Goal: Task Accomplishment & Management: Manage account settings

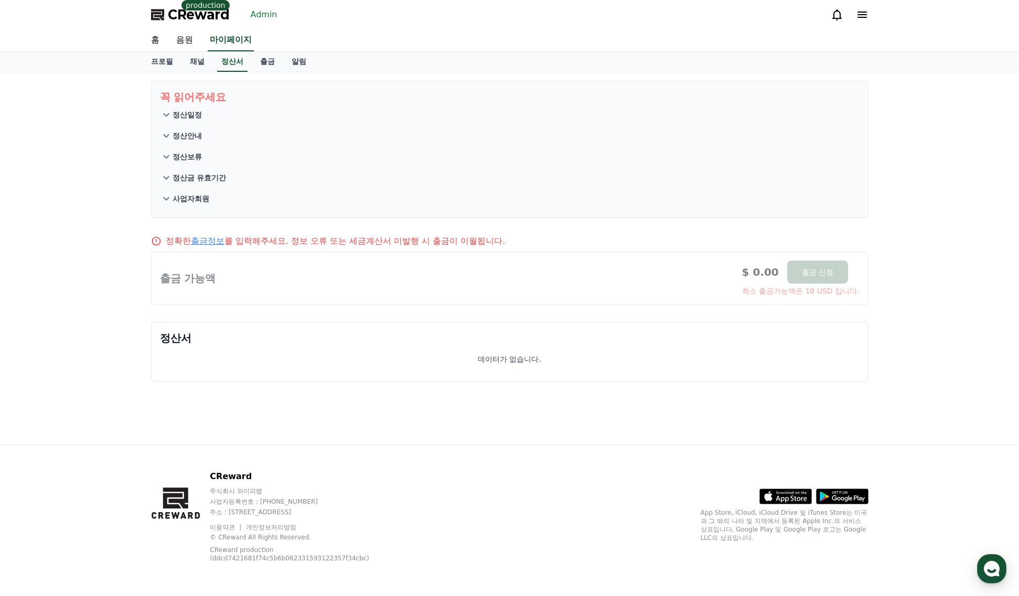
click at [264, 17] on link "Admin" at bounding box center [264, 14] width 35 height 17
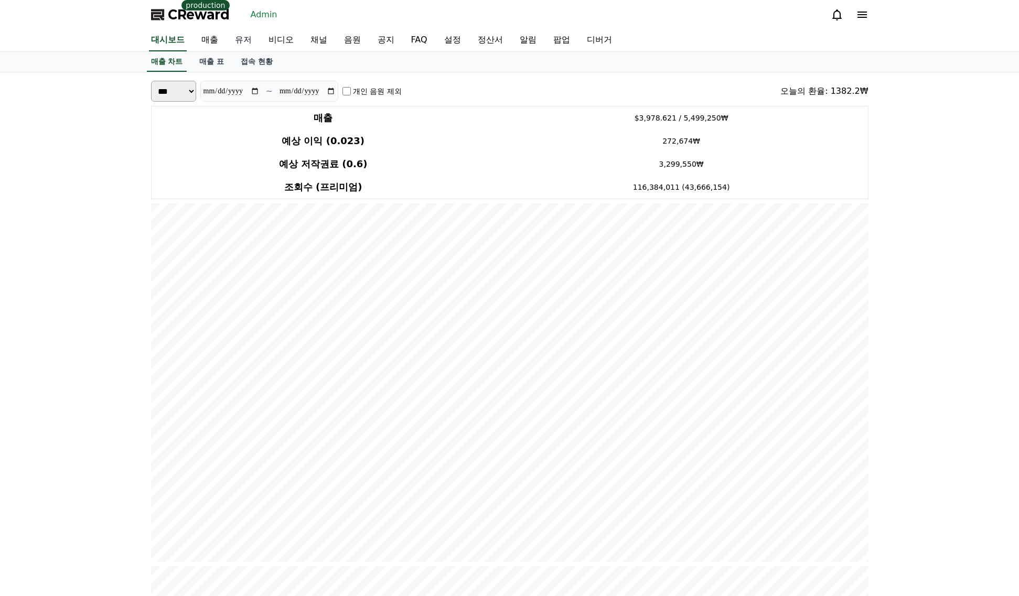
click at [247, 40] on link "유저" at bounding box center [244, 40] width 34 height 22
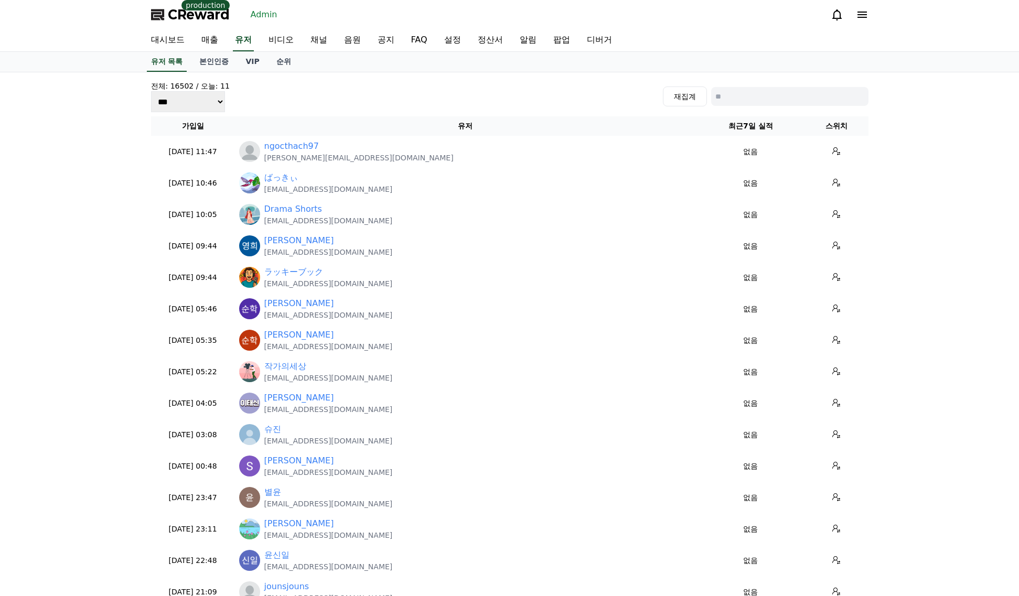
click at [807, 102] on input at bounding box center [789, 96] width 157 height 19
paste input "**********"
type input "**********"
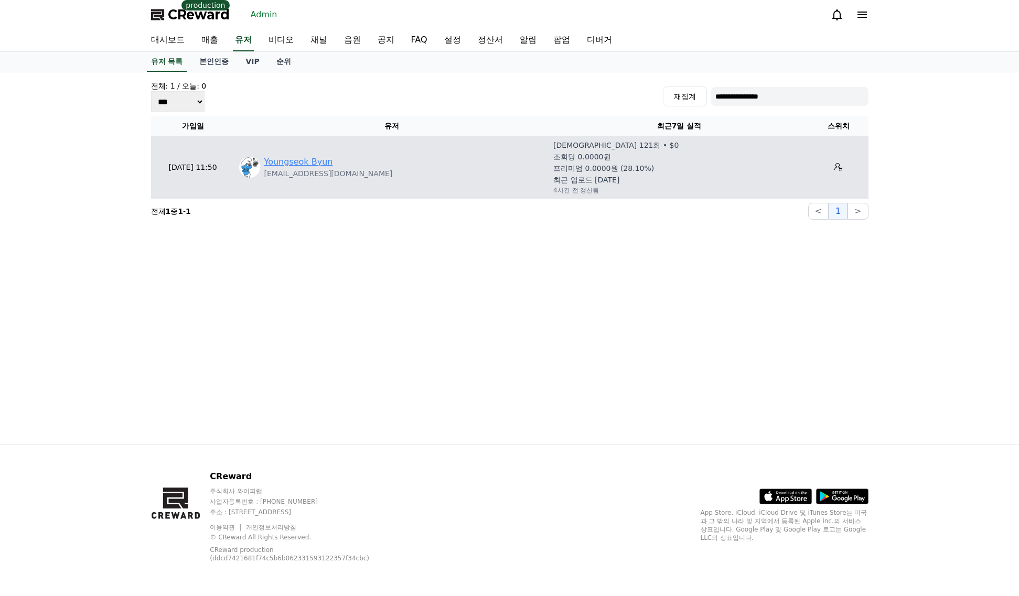
click at [309, 160] on link "Youngseok Byun" at bounding box center [298, 162] width 69 height 13
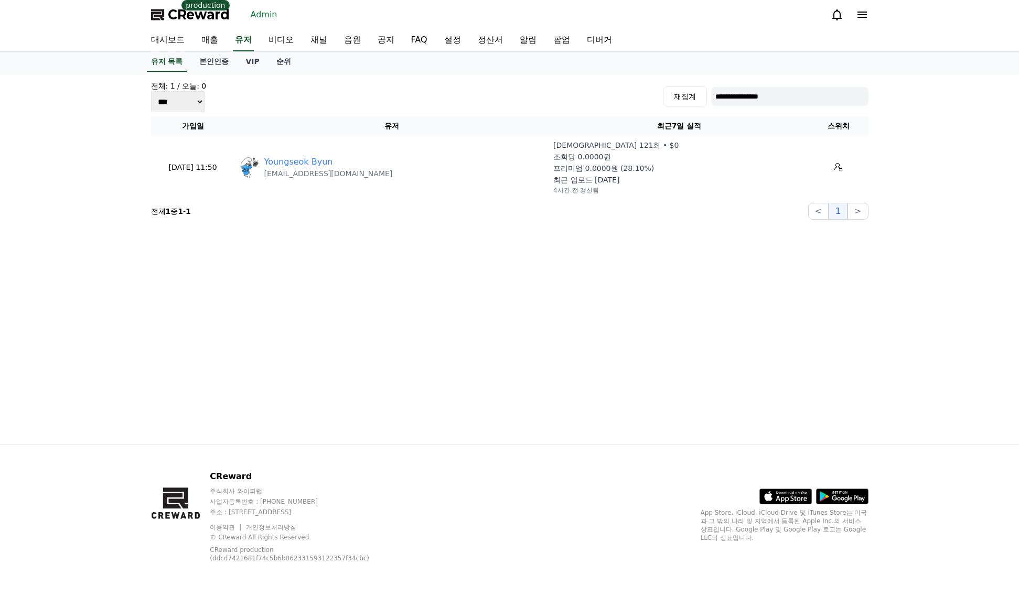
click at [168, 10] on span "CReward" at bounding box center [199, 14] width 62 height 17
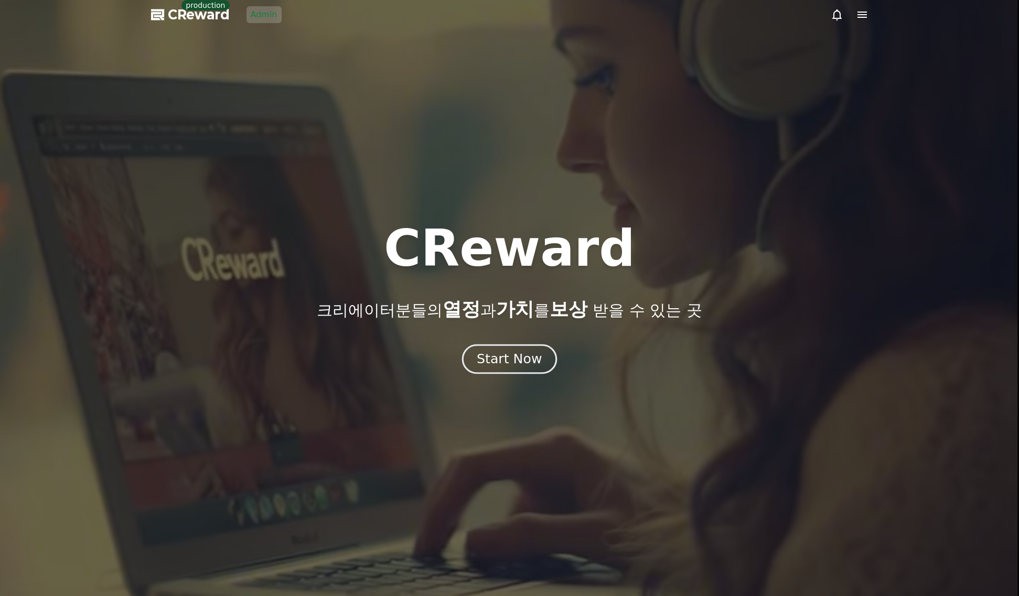
click at [491, 351] on div "Start Now" at bounding box center [509, 359] width 65 height 18
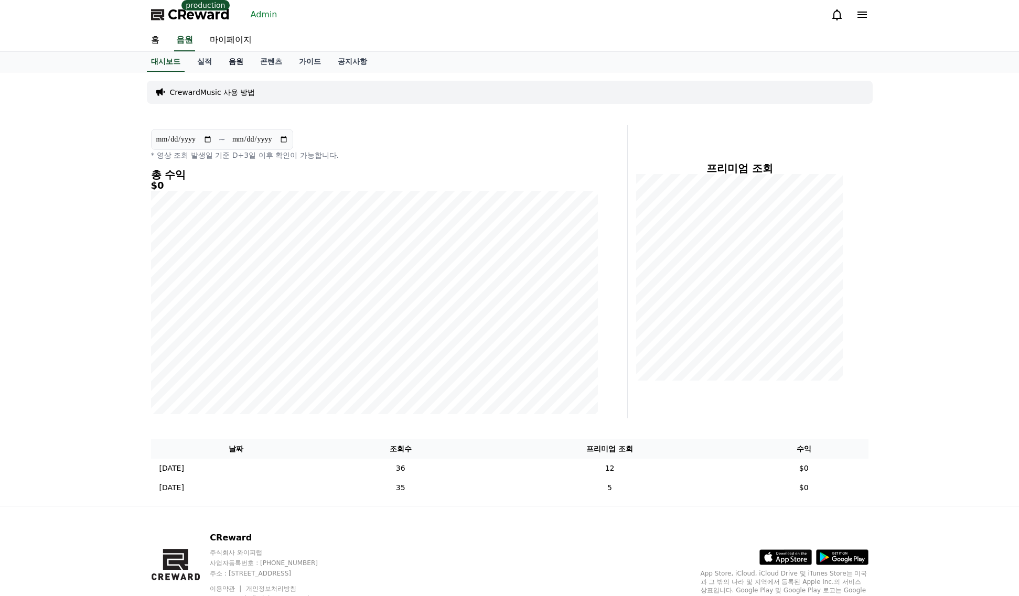
click at [233, 59] on link "음원" at bounding box center [235, 62] width 31 height 20
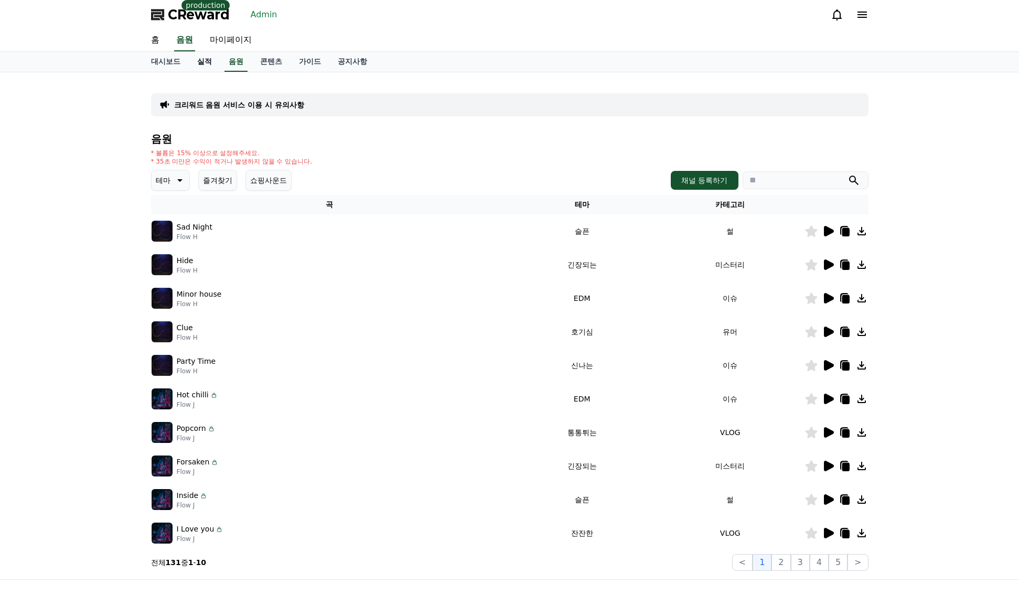
click at [204, 62] on link "실적" at bounding box center [204, 62] width 31 height 20
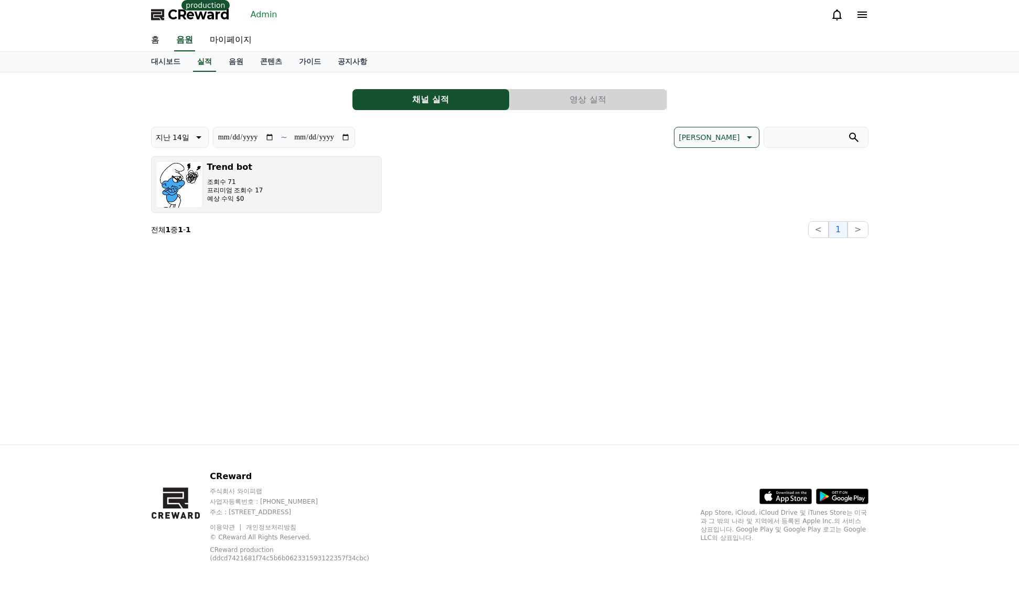
click at [290, 165] on button "Trend bot 조회수 71 프리미엄 조회수 17 예상 수익 $0" at bounding box center [266, 184] width 231 height 57
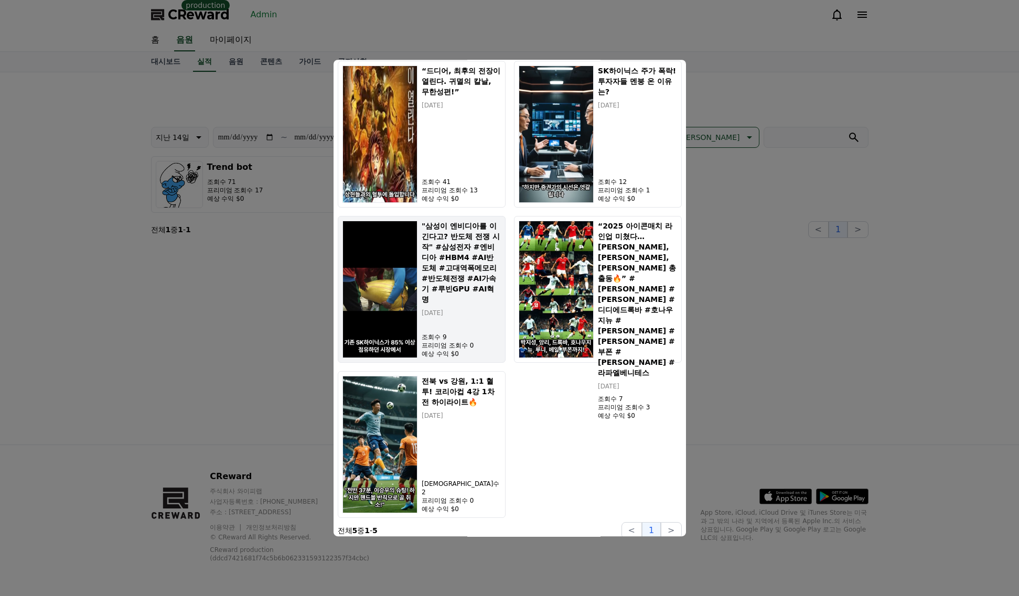
scroll to position [352, 0]
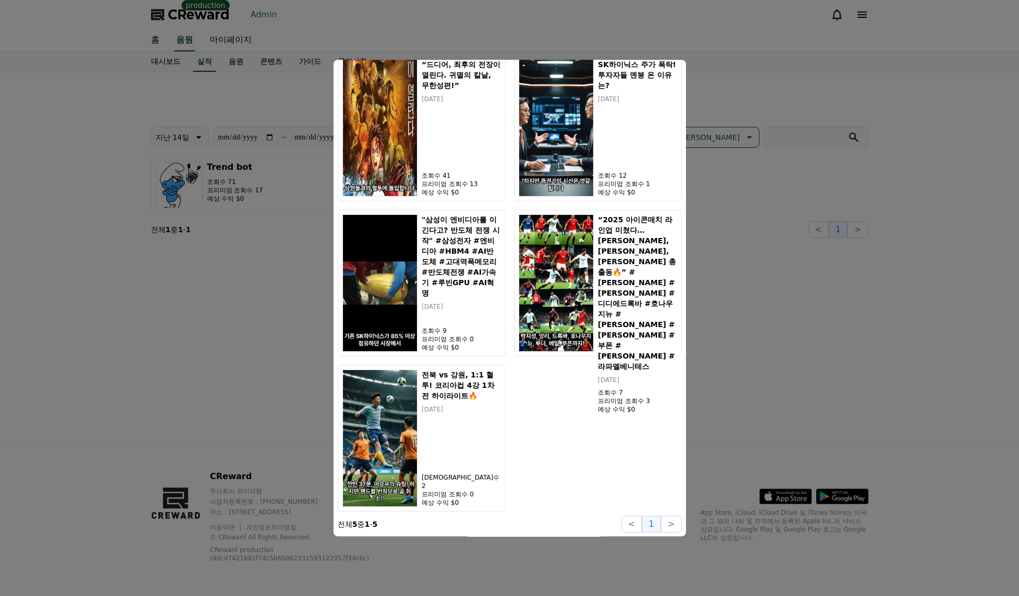
click at [781, 298] on button "close modal" at bounding box center [509, 298] width 1019 height 596
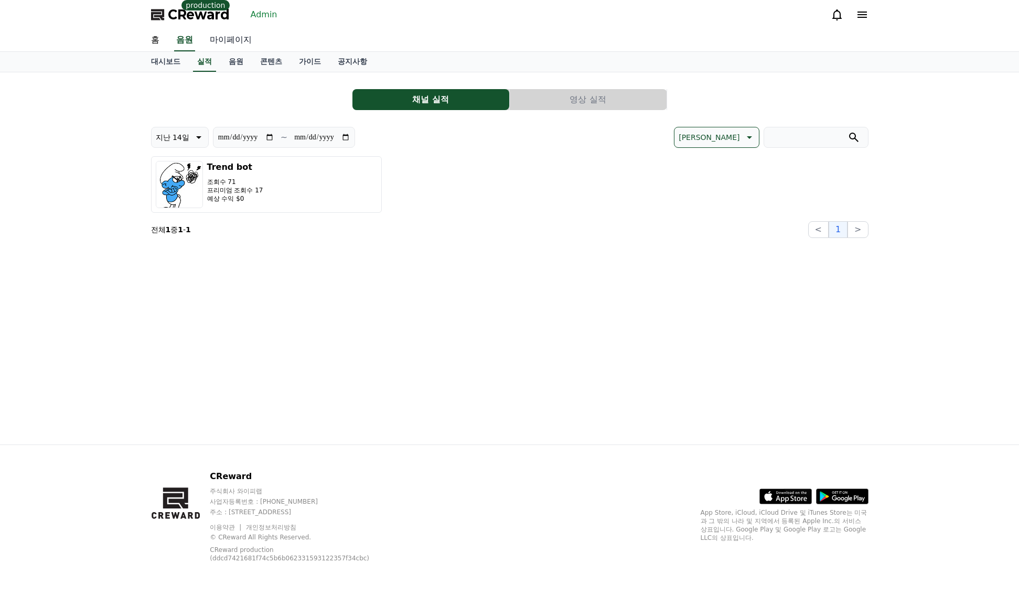
click at [224, 38] on link "마이페이지" at bounding box center [230, 40] width 59 height 22
click at [263, 15] on link "Admin" at bounding box center [264, 14] width 35 height 17
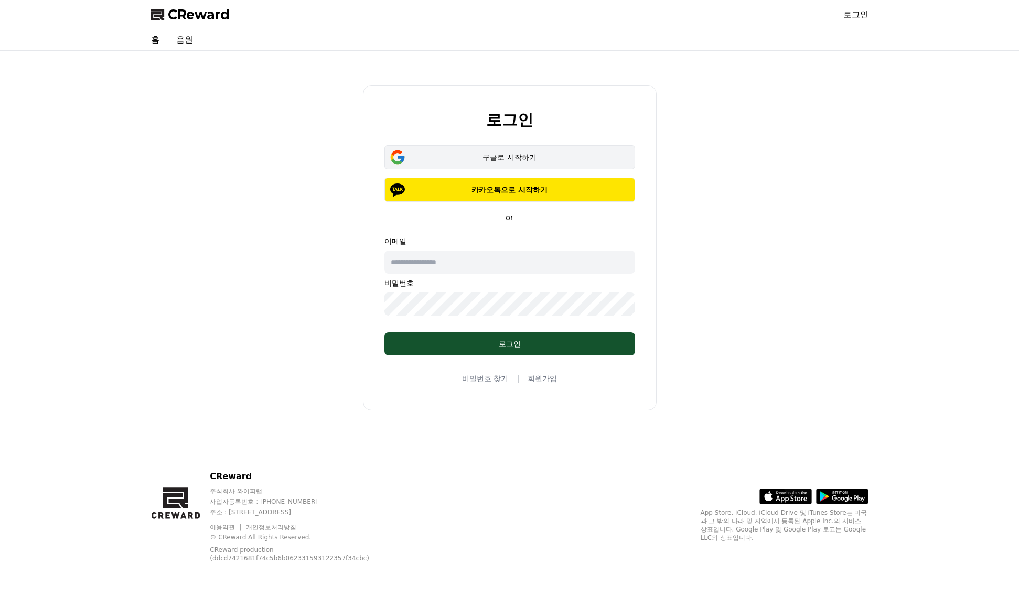
click at [553, 158] on div "구글로 시작하기" at bounding box center [510, 157] width 220 height 10
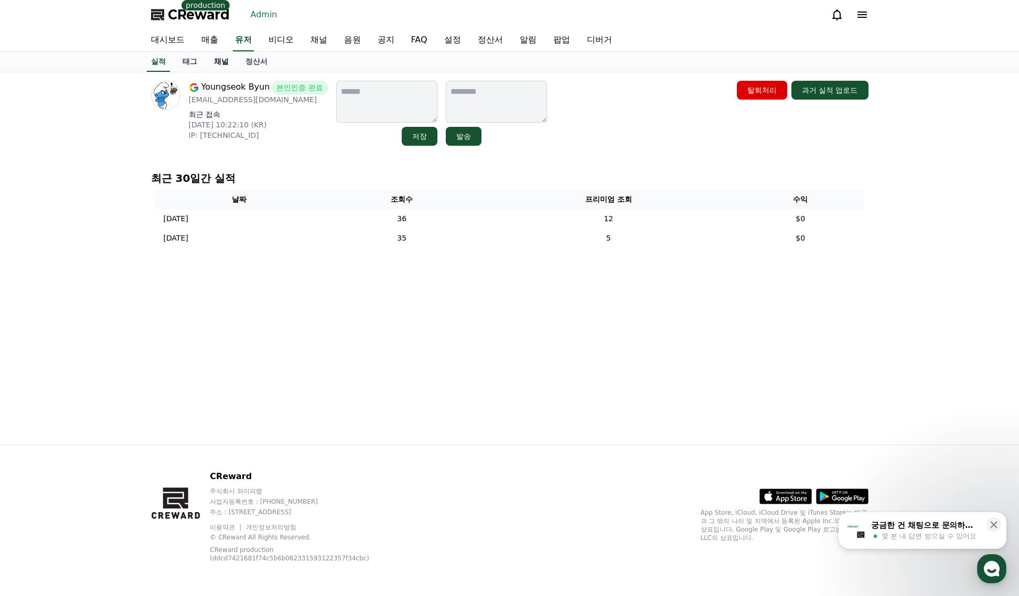
click at [211, 62] on link "채널" at bounding box center [221, 62] width 31 height 20
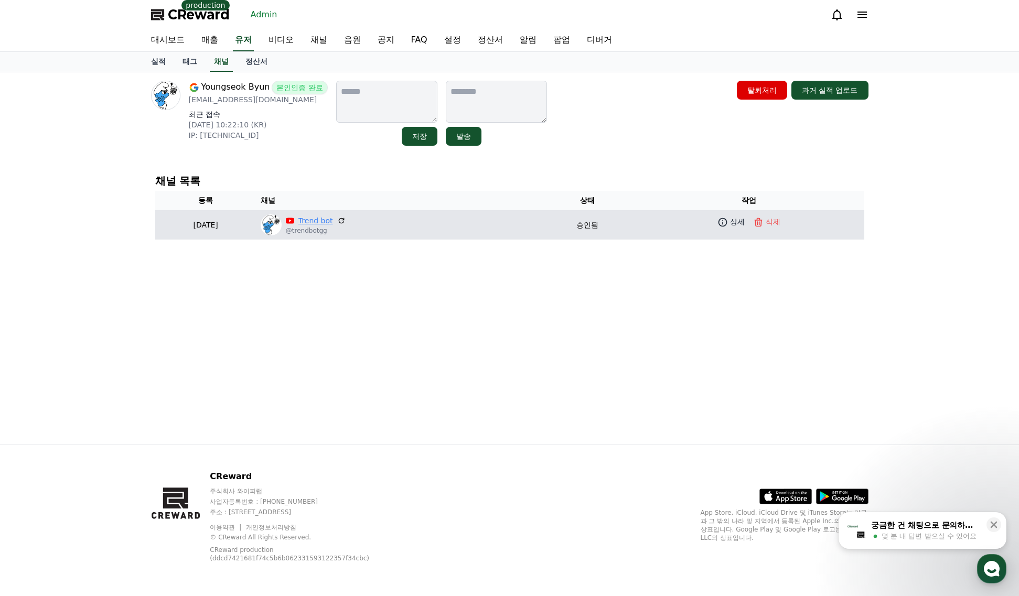
click at [333, 223] on link "Trend bot" at bounding box center [315, 221] width 35 height 11
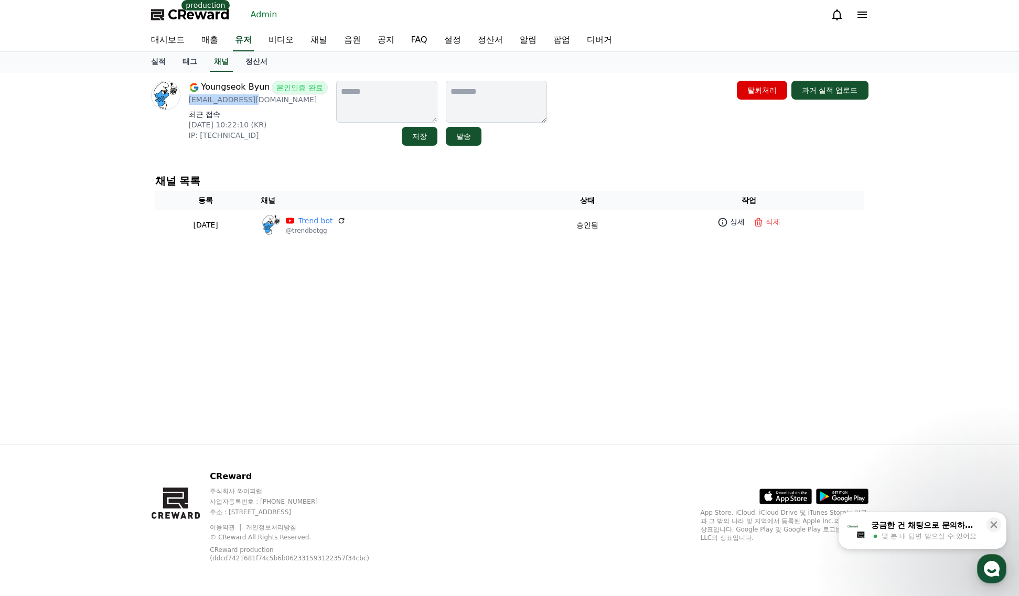
drag, startPoint x: 243, startPoint y: 99, endPoint x: 188, endPoint y: 101, distance: 55.1
click at [188, 101] on div "Youngseok Byun 본인인증 완료 vtc564@gmail.com 최근 접속 2025-08-21 10:22:10 (KR) IP: 58.1…" at bounding box center [239, 113] width 177 height 65
copy p "[EMAIL_ADDRESS][DOMAIN_NAME]"
click at [231, 49] on div "대시보드 매출 유저 비디오 채널 음원 공지 FAQ 설정 정산서 알림 팝업 디버거" at bounding box center [510, 40] width 734 height 22
click at [236, 42] on link "유저" at bounding box center [243, 40] width 21 height 22
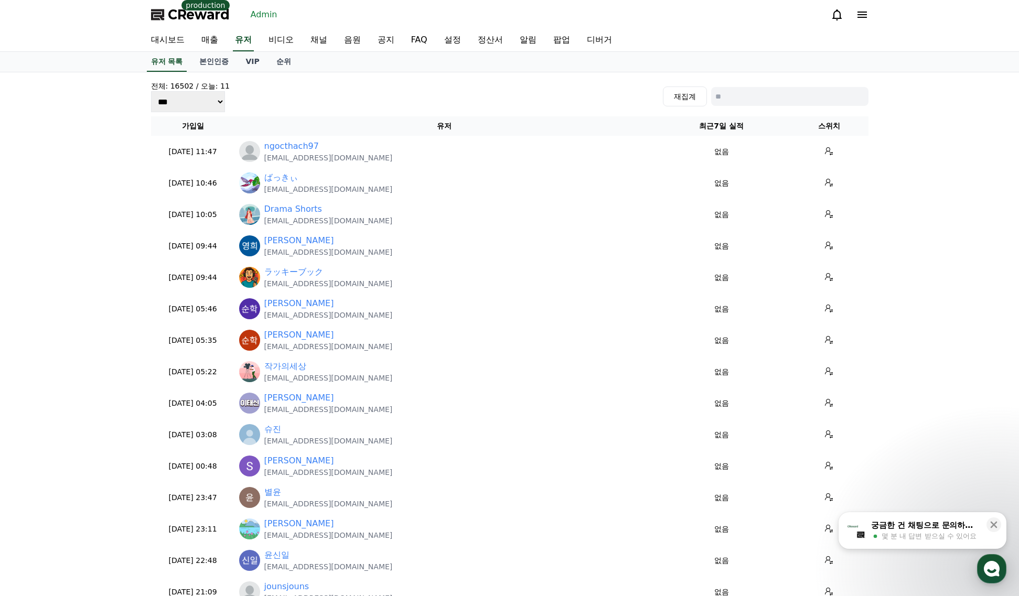
click at [818, 95] on input at bounding box center [789, 96] width 157 height 19
paste input "**********"
type input "**********"
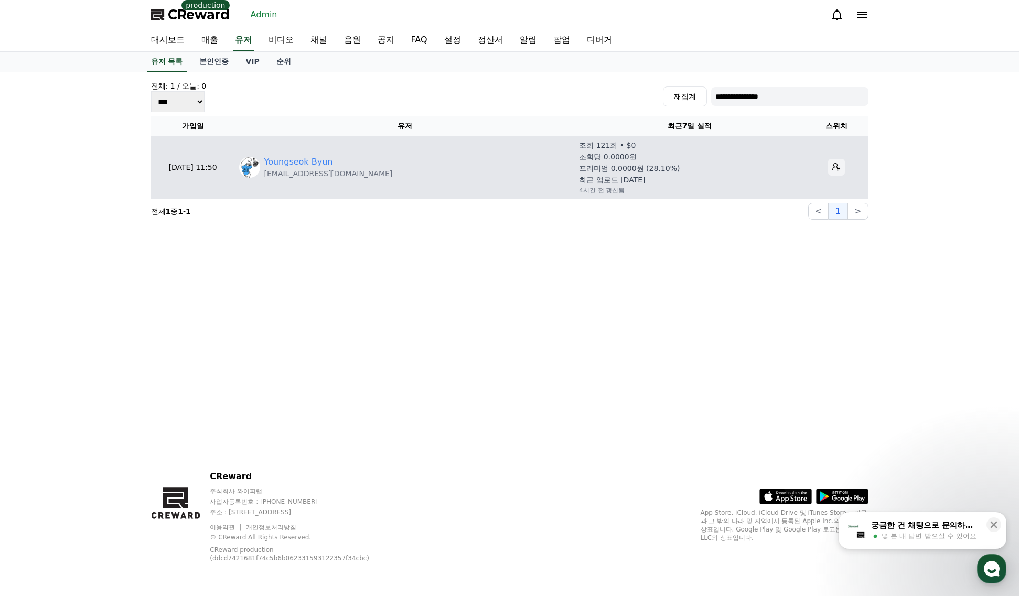
click at [832, 168] on icon at bounding box center [836, 167] width 8 height 8
